Goal: Share content

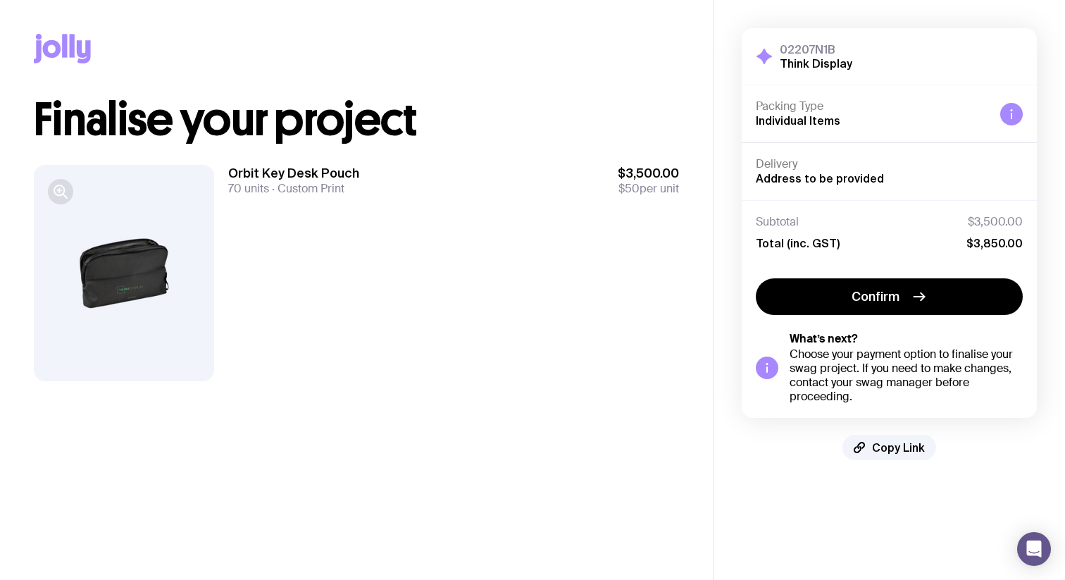
click at [61, 192] on icon "button" at bounding box center [60, 191] width 17 height 17
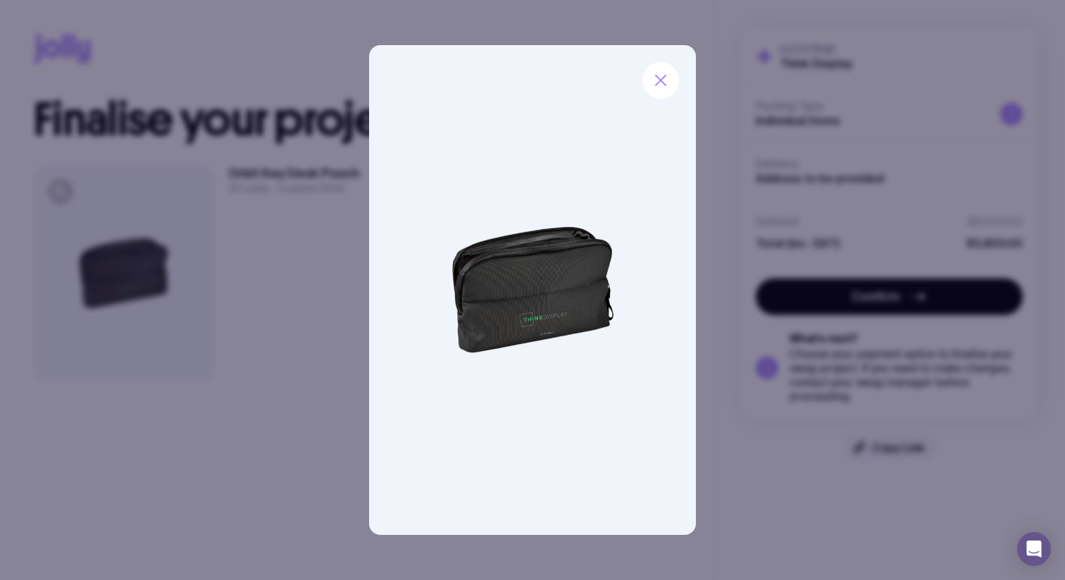
click at [259, 225] on div at bounding box center [532, 290] width 1065 height 580
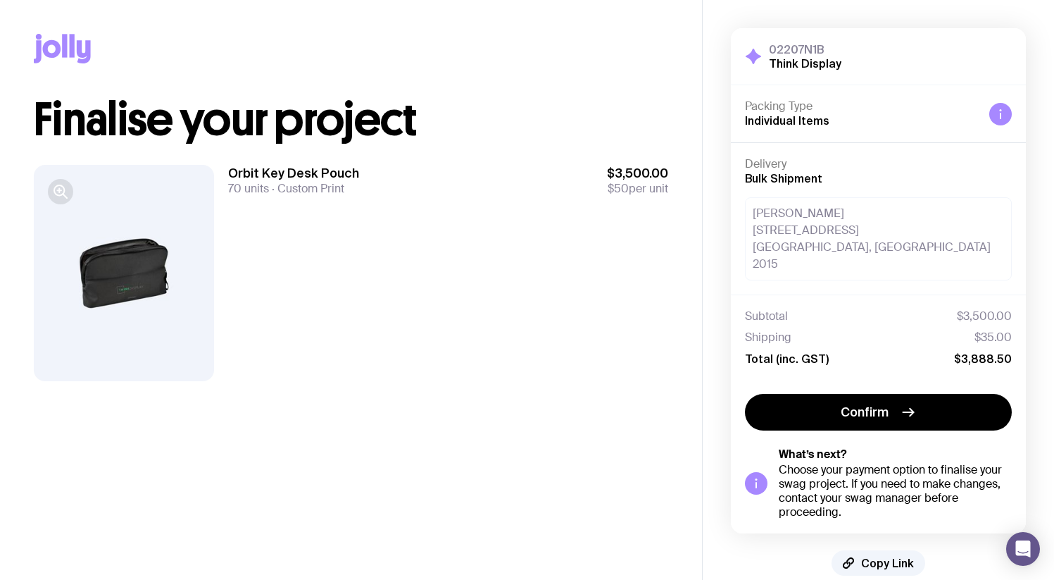
click at [55, 189] on icon "button" at bounding box center [60, 191] width 17 height 17
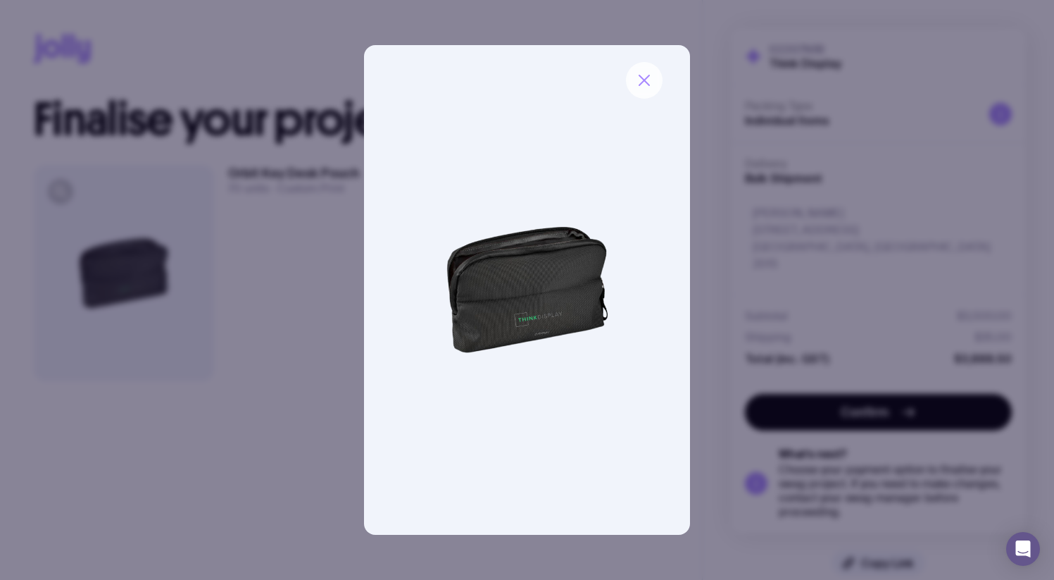
click at [647, 79] on icon "button" at bounding box center [644, 80] width 17 height 17
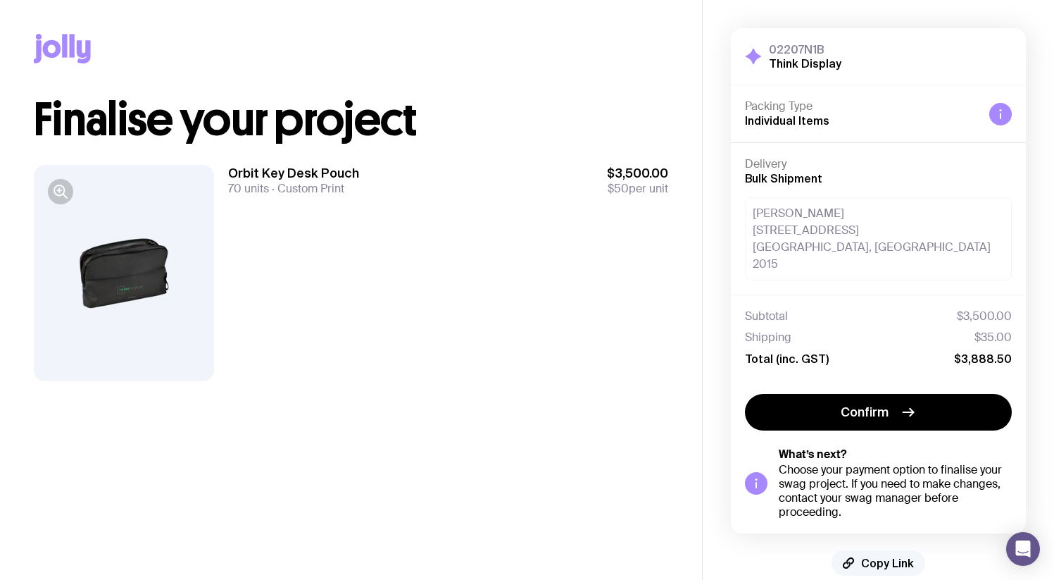
click at [902, 556] on span "Copy Link" at bounding box center [887, 563] width 53 height 14
